Goal: Task Accomplishment & Management: Complete application form

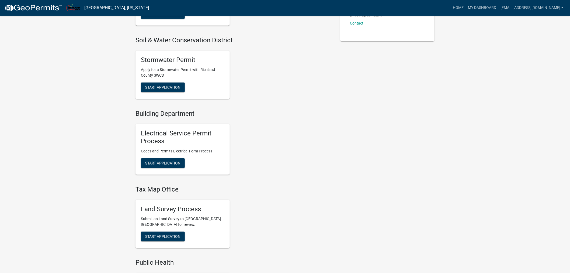
scroll to position [270, 0]
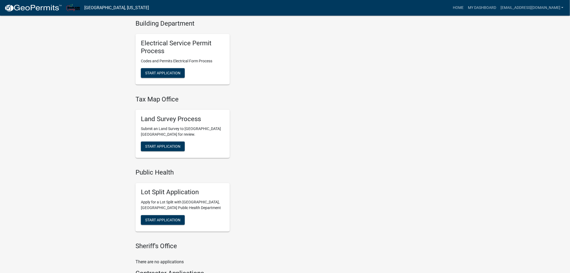
click at [163, 153] on div "Land Survey Process Submit an Land Survey to [GEOGRAPHIC_DATA] [GEOGRAPHIC_DATA…" at bounding box center [183, 134] width 94 height 49
click at [165, 144] on span "Start Application" at bounding box center [162, 146] width 35 height 4
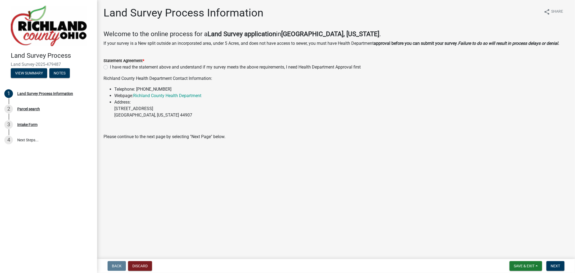
click at [108, 67] on div "I have read the statement above and understand if my survey meets the above req…" at bounding box center [336, 67] width 465 height 6
click at [110, 66] on label "I have read the statement above and understand if my survey meets the above req…" at bounding box center [235, 67] width 251 height 6
click at [110, 66] on input "I have read the statement above and understand if my survey meets the above req…" at bounding box center [112, 66] width 4 height 4
radio input "true"
click at [558, 270] on button "Next" at bounding box center [555, 266] width 18 height 10
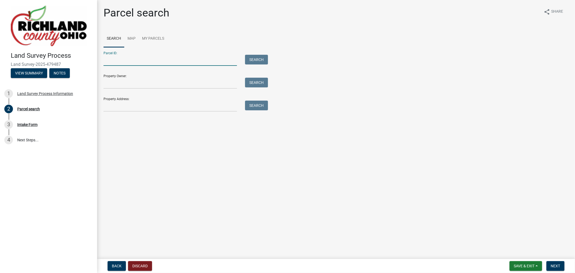
drag, startPoint x: 131, startPoint y: 57, endPoint x: 131, endPoint y: 76, distance: 18.6
click at [131, 57] on input "Parcel ID:" at bounding box center [170, 60] width 133 height 11
click at [115, 84] on input "Property Owner:" at bounding box center [170, 83] width 133 height 11
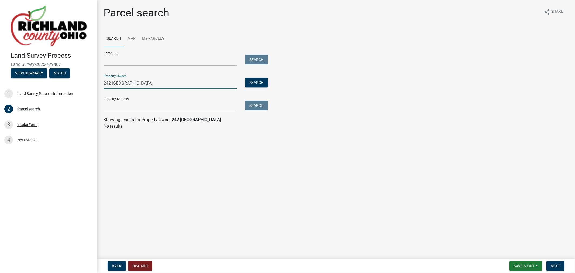
click at [223, 160] on main "Parcel search share Share Search Map My Parcels Parcel ID: Search Property Owne…" at bounding box center [336, 128] width 478 height 257
click at [254, 82] on button "Search" at bounding box center [256, 83] width 23 height 10
click at [148, 87] on input "242 [GEOGRAPHIC_DATA]" at bounding box center [170, 83] width 133 height 11
click at [152, 82] on input "242 LEX" at bounding box center [170, 83] width 133 height 11
click at [255, 76] on div "Property Owner: 242 LEX Search" at bounding box center [185, 79] width 162 height 19
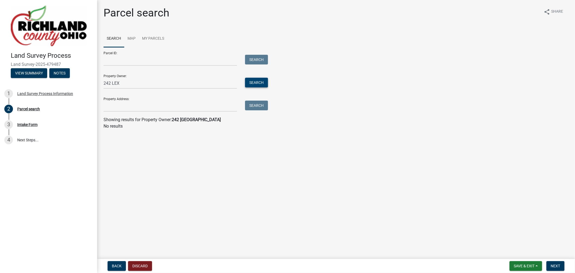
click at [257, 81] on button "Search" at bounding box center [256, 83] width 23 height 10
click at [214, 139] on main "Parcel search share Share Search Map My Parcels Parcel ID: Search Property Owne…" at bounding box center [336, 128] width 478 height 257
click at [139, 79] on input "242 LEX" at bounding box center [170, 83] width 133 height 11
click at [139, 80] on input "242 LEX" at bounding box center [170, 83] width 133 height 11
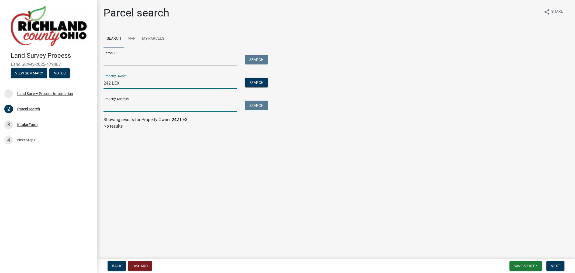
click at [122, 104] on input "Property Address:" at bounding box center [170, 106] width 133 height 11
drag, startPoint x: 122, startPoint y: 84, endPoint x: 105, endPoint y: 84, distance: 17.3
click at [106, 84] on input "242 LEX" at bounding box center [170, 83] width 133 height 11
type input "2"
click at [126, 108] on input "Property Address:" at bounding box center [170, 106] width 133 height 11
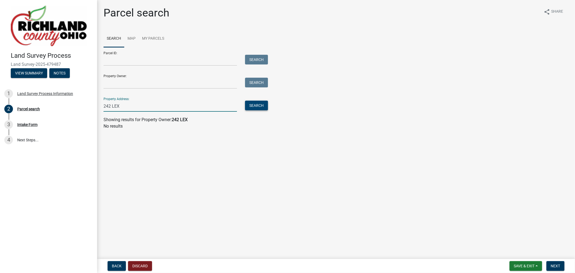
type input "242 LEX"
click at [257, 105] on button "Search" at bounding box center [256, 106] width 23 height 10
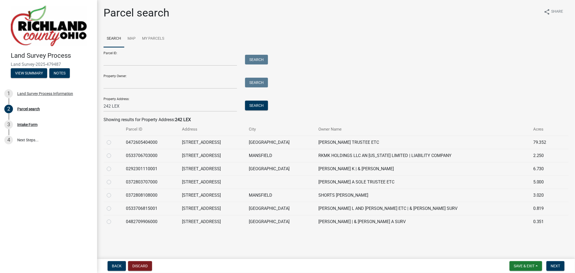
click at [113, 179] on label at bounding box center [113, 179] width 0 height 0
click at [113, 182] on input "radio" at bounding box center [115, 181] width 4 height 4
radio input "true"
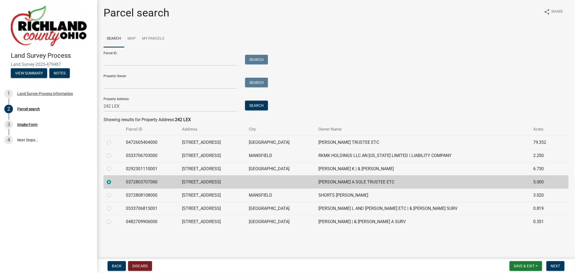
click at [565, 265] on form "Save & Exit Save Save & Exit Next" at bounding box center [536, 266] width 59 height 10
click at [558, 266] on span "Next" at bounding box center [555, 266] width 9 height 4
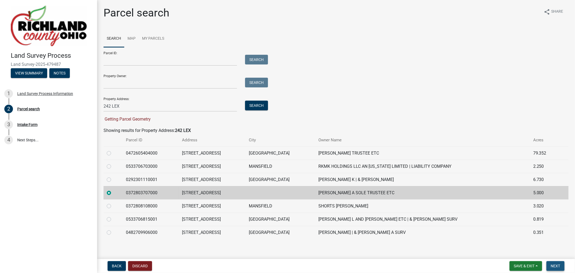
click at [557, 266] on span "Next" at bounding box center [555, 266] width 9 height 4
click at [270, 110] on div "Parcel ID: Search Property Owner: Search Property Address: 242 LEX Search Getti…" at bounding box center [336, 84] width 465 height 75
click at [260, 106] on button "Search" at bounding box center [256, 106] width 23 height 10
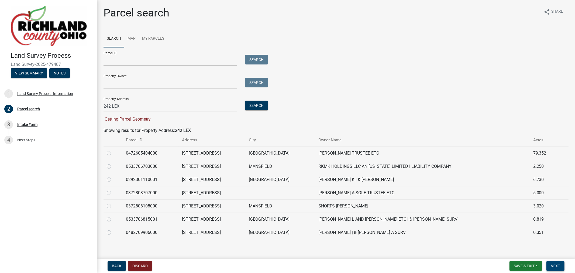
click at [559, 264] on span "Next" at bounding box center [555, 266] width 9 height 4
click at [113, 190] on label at bounding box center [113, 190] width 0 height 0
click at [113, 192] on input "radio" at bounding box center [115, 192] width 4 height 4
radio input "true"
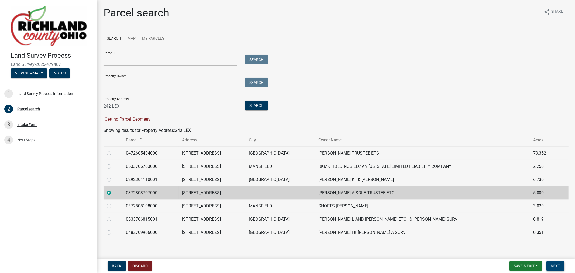
click at [554, 265] on span "Next" at bounding box center [555, 266] width 9 height 4
click at [146, 101] on input "242 LEX" at bounding box center [170, 106] width 133 height 11
click at [380, 111] on div "Parcel ID: Search Property Owner: Search Property Address: 242 LEX Search Getti…" at bounding box center [336, 84] width 465 height 75
click at [212, 112] on form "Parcel ID: Search Property Owner: Search Property Address: 242 LEX Search Getti…" at bounding box center [185, 84] width 162 height 75
click at [214, 105] on input "242 LEX" at bounding box center [170, 106] width 133 height 11
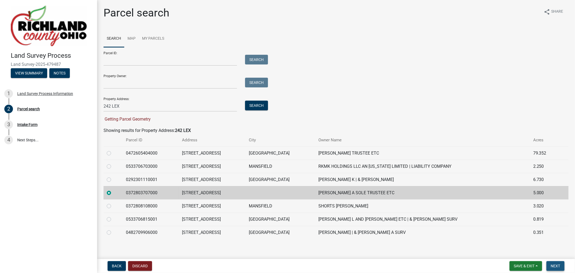
click at [553, 268] on button "Next" at bounding box center [555, 266] width 18 height 10
click at [146, 102] on input "242 LEX" at bounding box center [170, 106] width 133 height 11
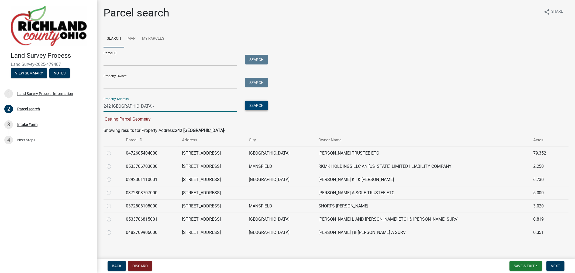
type input "242 [GEOGRAPHIC_DATA]-"
click at [262, 103] on button "Search" at bounding box center [256, 106] width 23 height 10
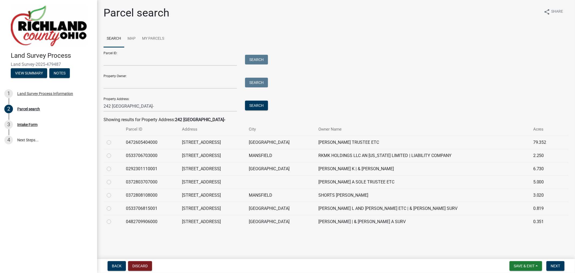
click at [110, 192] on td at bounding box center [113, 194] width 19 height 13
click at [113, 179] on label at bounding box center [113, 179] width 0 height 0
click at [113, 182] on input "radio" at bounding box center [115, 181] width 4 height 4
radio input "true"
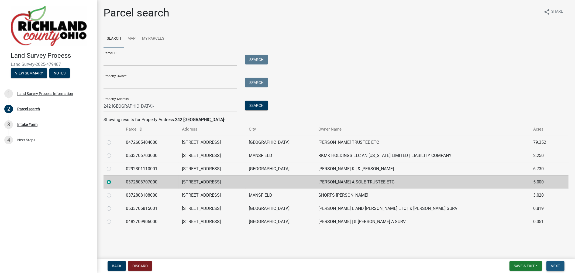
click at [557, 268] on button "Next" at bounding box center [555, 266] width 18 height 10
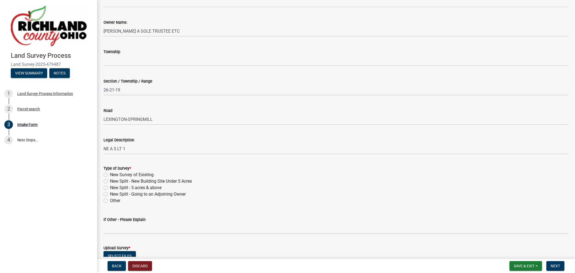
scroll to position [120, 0]
click at [110, 174] on label "New Survey of Existing" at bounding box center [132, 174] width 44 height 6
click at [110, 174] on input "New Survey of Existing" at bounding box center [112, 173] width 4 height 4
radio input "true"
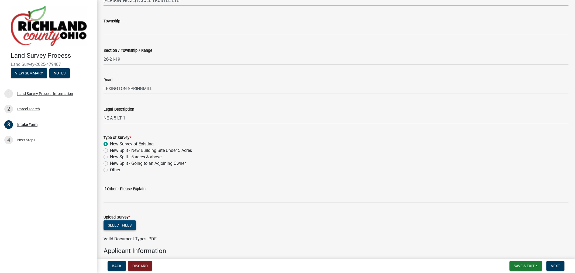
click at [131, 222] on button "Select files" at bounding box center [120, 225] width 32 height 10
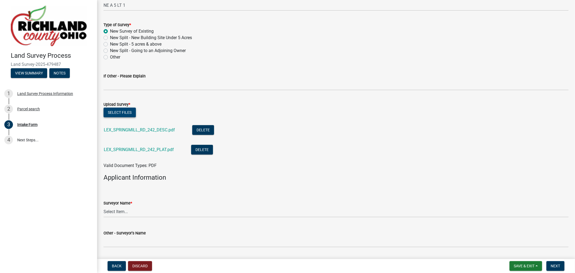
scroll to position [329, 0]
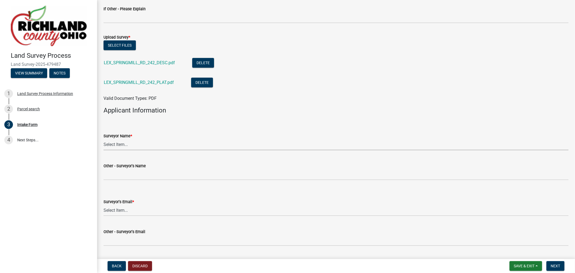
click at [131, 144] on select "Select Item... [PERSON_NAME], [PERSON_NAME], [PERSON_NAME], [PERSON_NAME], [PER…" at bounding box center [336, 144] width 465 height 11
click at [104, 139] on select "Select Item... [PERSON_NAME], [PERSON_NAME], [PERSON_NAME], [PERSON_NAME], [PER…" at bounding box center [336, 144] width 465 height 11
select select "e3ca45da-66a7-4348-bdb2-aae22e64458a"
click at [133, 207] on select "Select Item... [EMAIL_ADDRESS][DOMAIN_NAME] [EMAIL_ADDRESS][DOMAIN_NAME] [EMAIL…" at bounding box center [336, 210] width 465 height 11
click at [104, 205] on select "Select Item... [EMAIL_ADDRESS][DOMAIN_NAME] [EMAIL_ADDRESS][DOMAIN_NAME] [EMAIL…" at bounding box center [336, 210] width 465 height 11
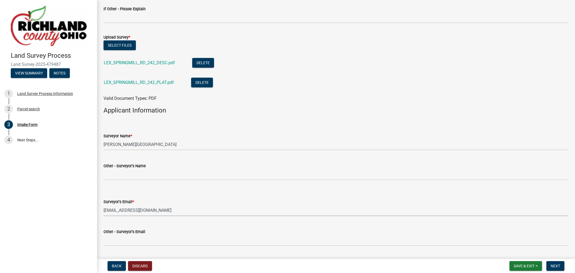
select select "5c0a573e-17ec-4098-be21-054cfa68ffd7"
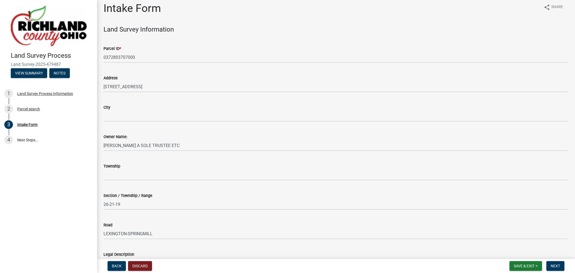
scroll to position [0, 0]
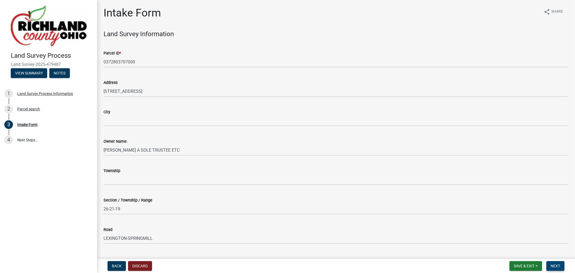
click at [557, 264] on span "Next" at bounding box center [555, 266] width 9 height 4
